Goal: Information Seeking & Learning: Learn about a topic

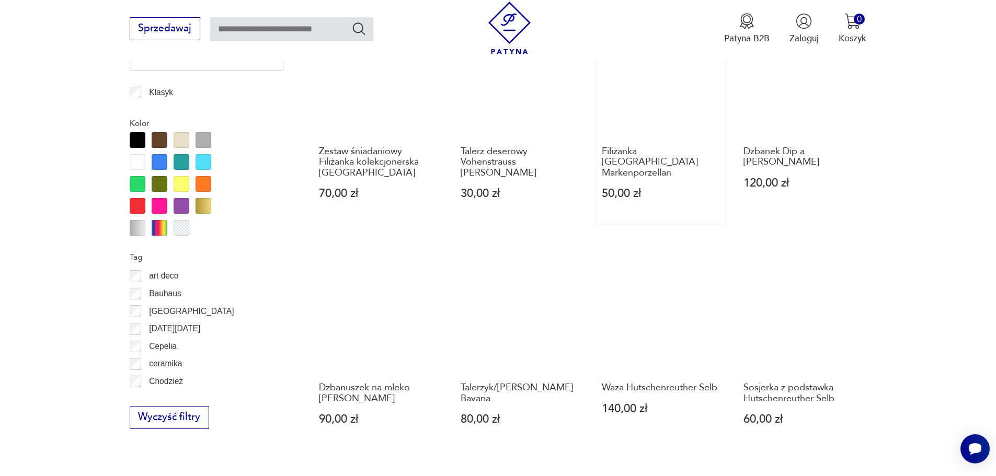
scroll to position [871, 0]
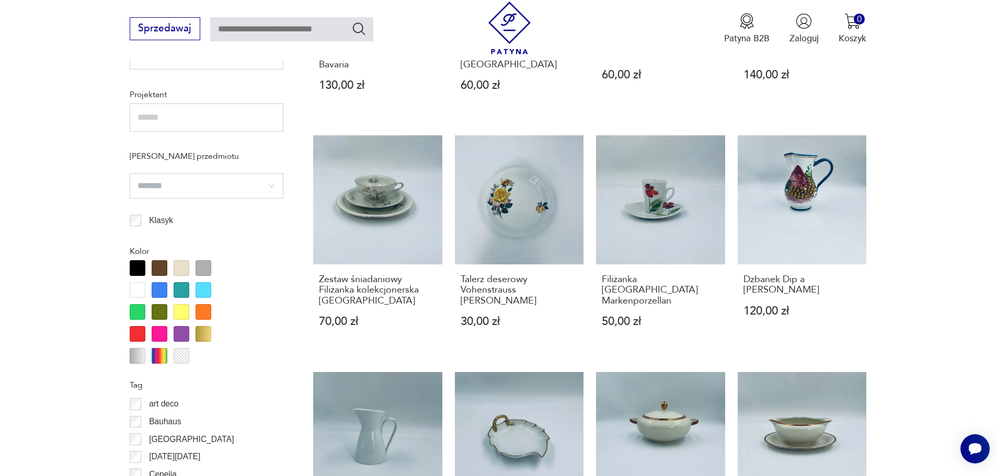
click at [164, 291] on div at bounding box center [160, 290] width 16 height 16
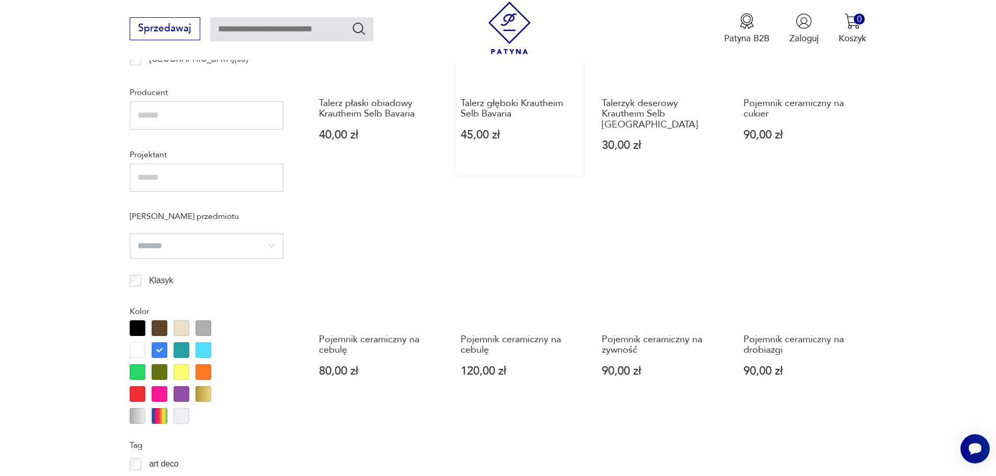
scroll to position [714, 0]
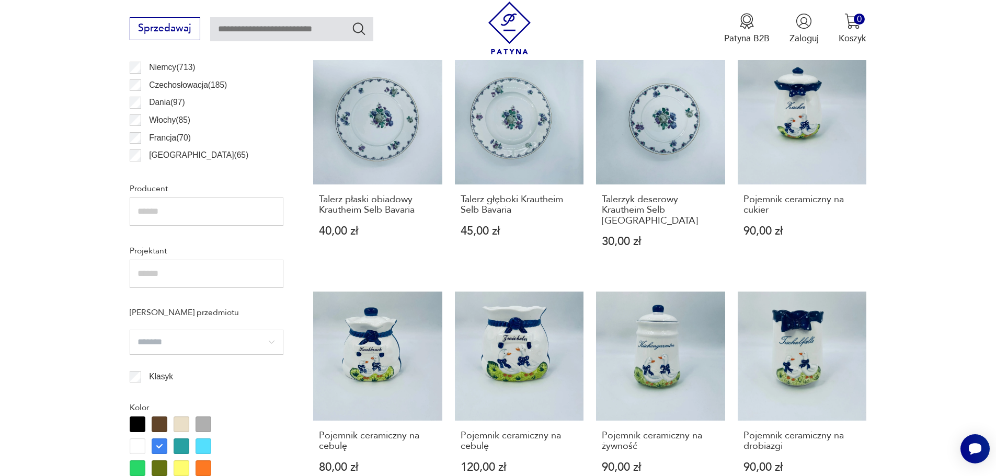
click at [198, 276] on input "text" at bounding box center [207, 274] width 154 height 28
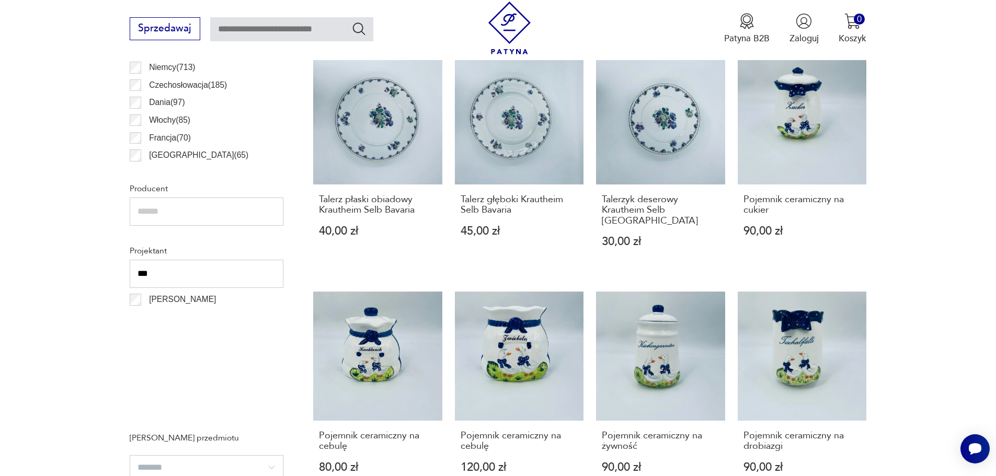
type input "***"
click at [178, 303] on p "[PERSON_NAME]" at bounding box center [182, 300] width 67 height 14
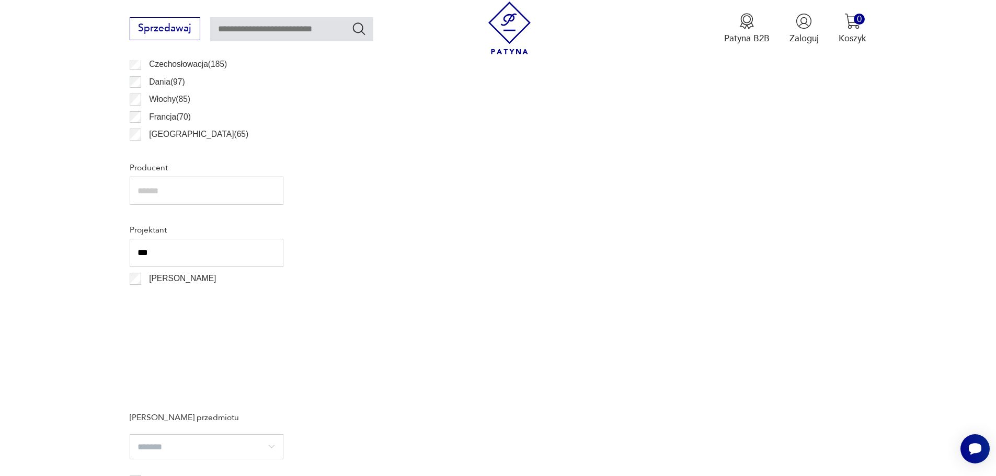
scroll to position [784, 0]
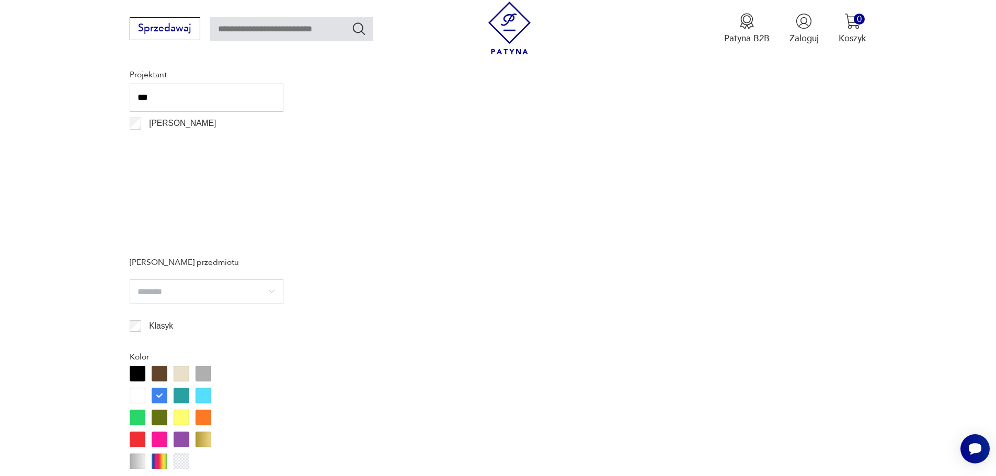
click at [157, 400] on div at bounding box center [160, 396] width 16 height 16
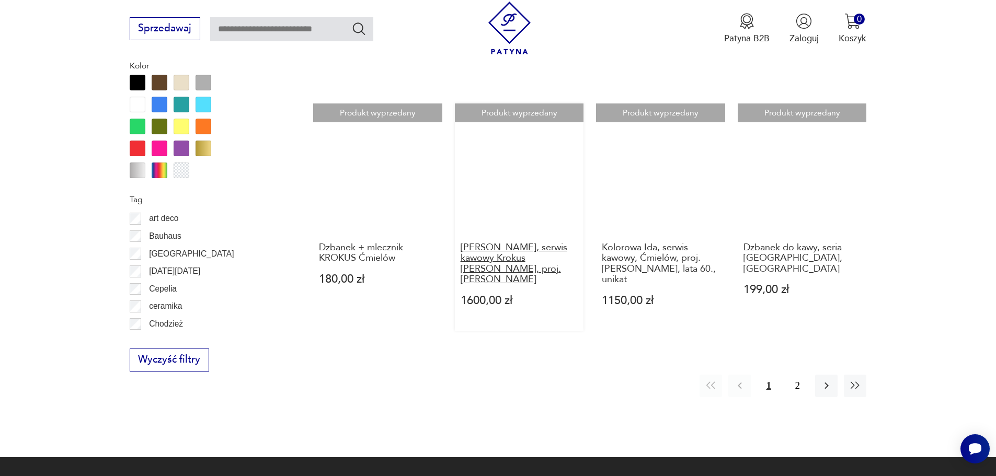
scroll to position [1183, 0]
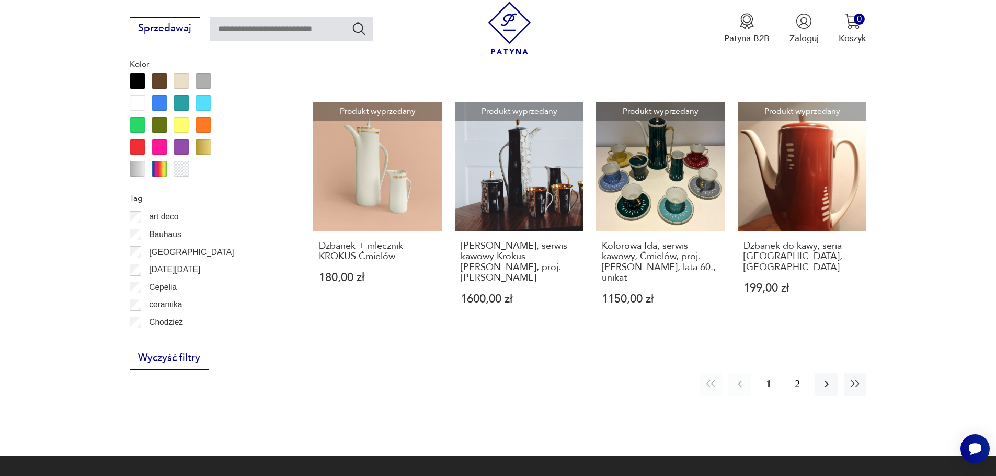
click at [793, 373] on button "2" at bounding box center [797, 384] width 22 height 22
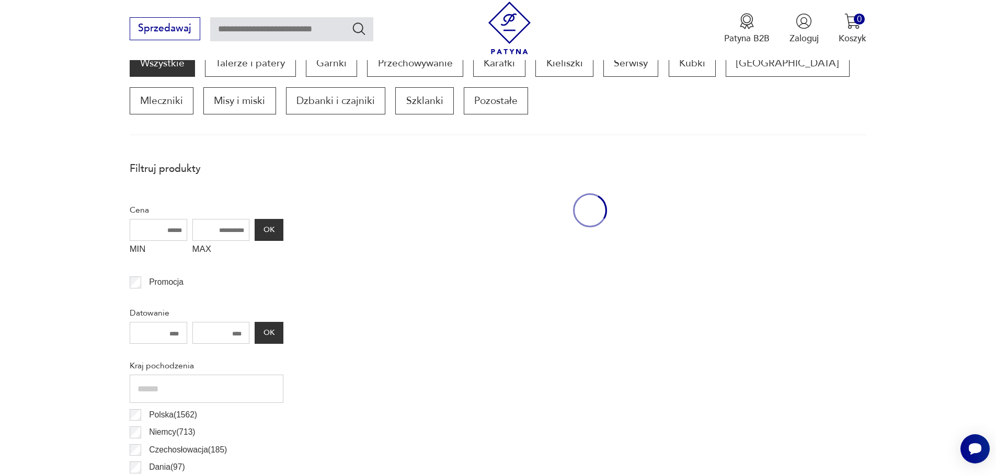
scroll to position [348, 0]
